Goal: Task Accomplishment & Management: Use online tool/utility

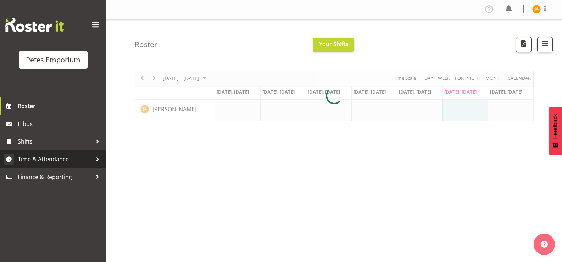
click at [65, 155] on span "Time & Attendance" at bounding box center [55, 159] width 74 height 11
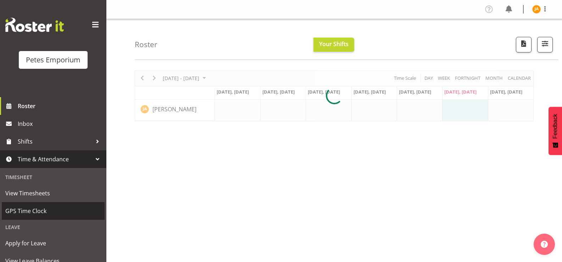
click at [39, 212] on span "GPS Time Clock" at bounding box center [53, 211] width 96 height 11
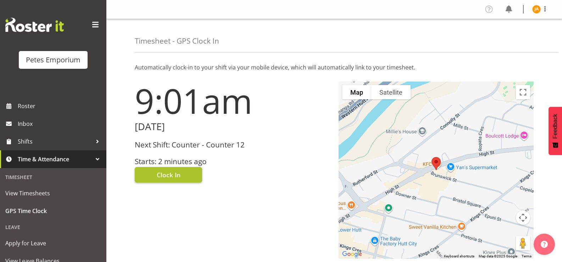
click at [178, 182] on button "Clock In" at bounding box center [168, 175] width 67 height 16
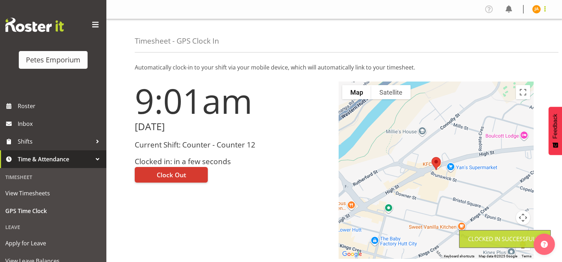
click at [549, 11] on span at bounding box center [545, 9] width 9 height 9
click at [520, 36] on link "Log Out" at bounding box center [515, 37] width 68 height 13
